Goal: Information Seeking & Learning: Learn about a topic

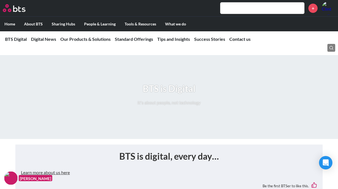
click at [264, 12] on input "text" at bounding box center [262, 8] width 84 height 11
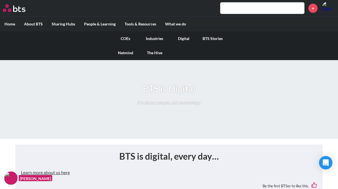
click at [182, 38] on link "Digital" at bounding box center [183, 38] width 29 height 15
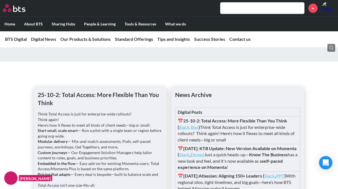
scroll to position [391, 0]
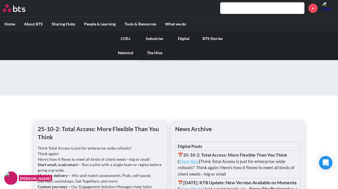
click at [121, 38] on link "COEs" at bounding box center [125, 38] width 29 height 15
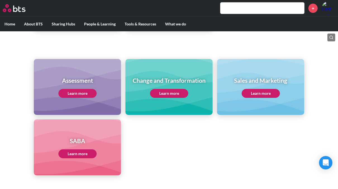
scroll to position [223, 0]
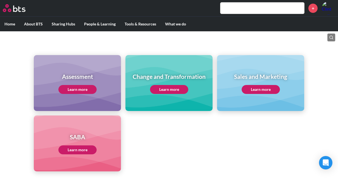
click at [258, 90] on link "Learn more" at bounding box center [260, 89] width 38 height 9
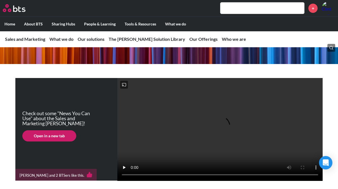
scroll to position [84, 0]
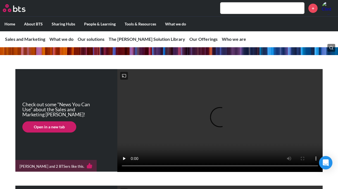
click at [66, 132] on link "Open in a new tab" at bounding box center [49, 126] width 54 height 11
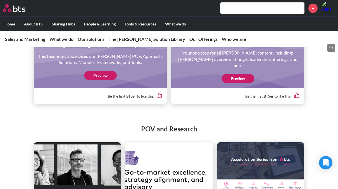
scroll to position [670, 0]
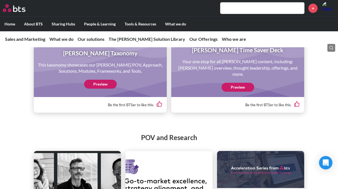
click at [236, 92] on link "Preview" at bounding box center [237, 87] width 33 height 9
